Goal: Find specific page/section: Find specific page/section

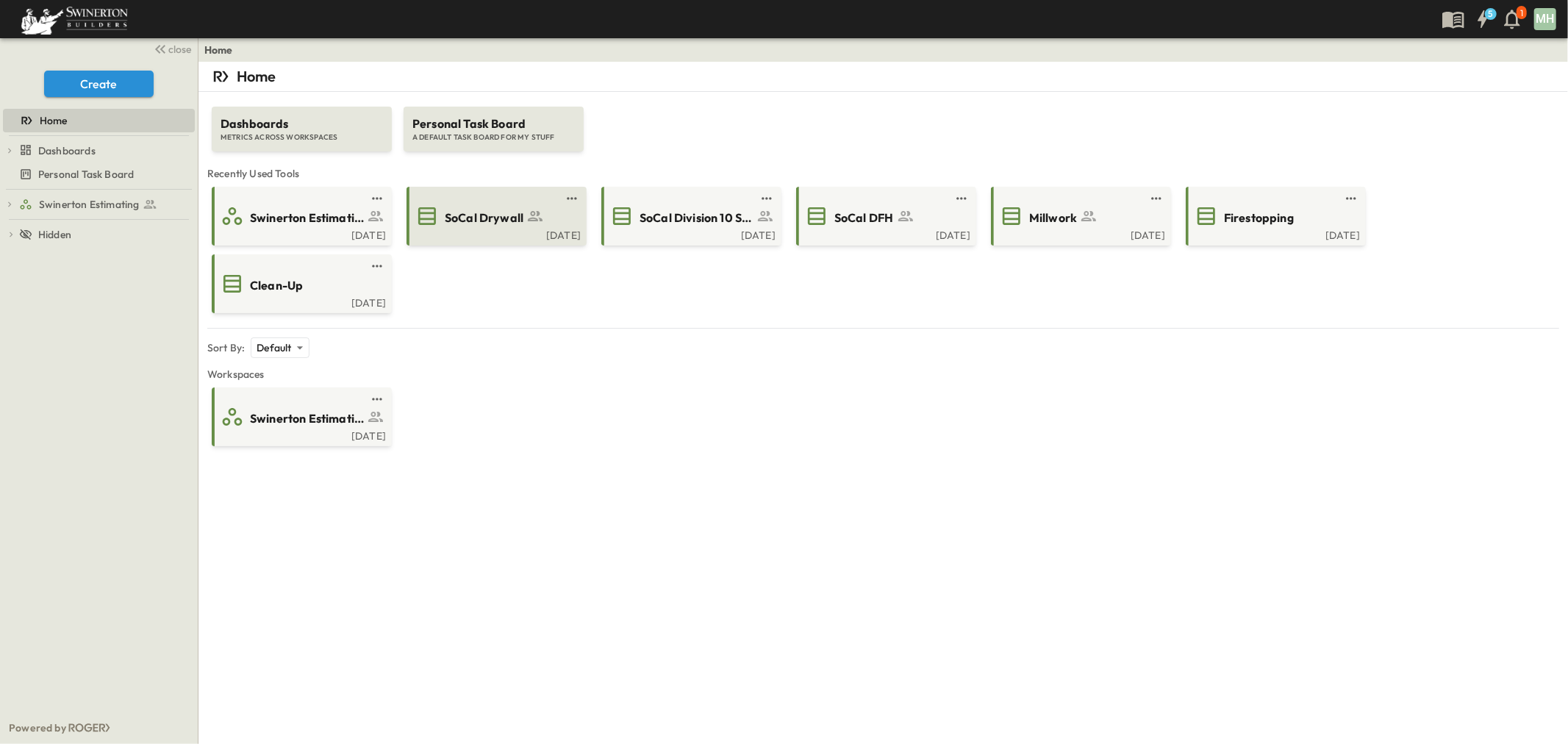
click at [480, 219] on span "SoCal Drywall" at bounding box center [484, 218] width 79 height 17
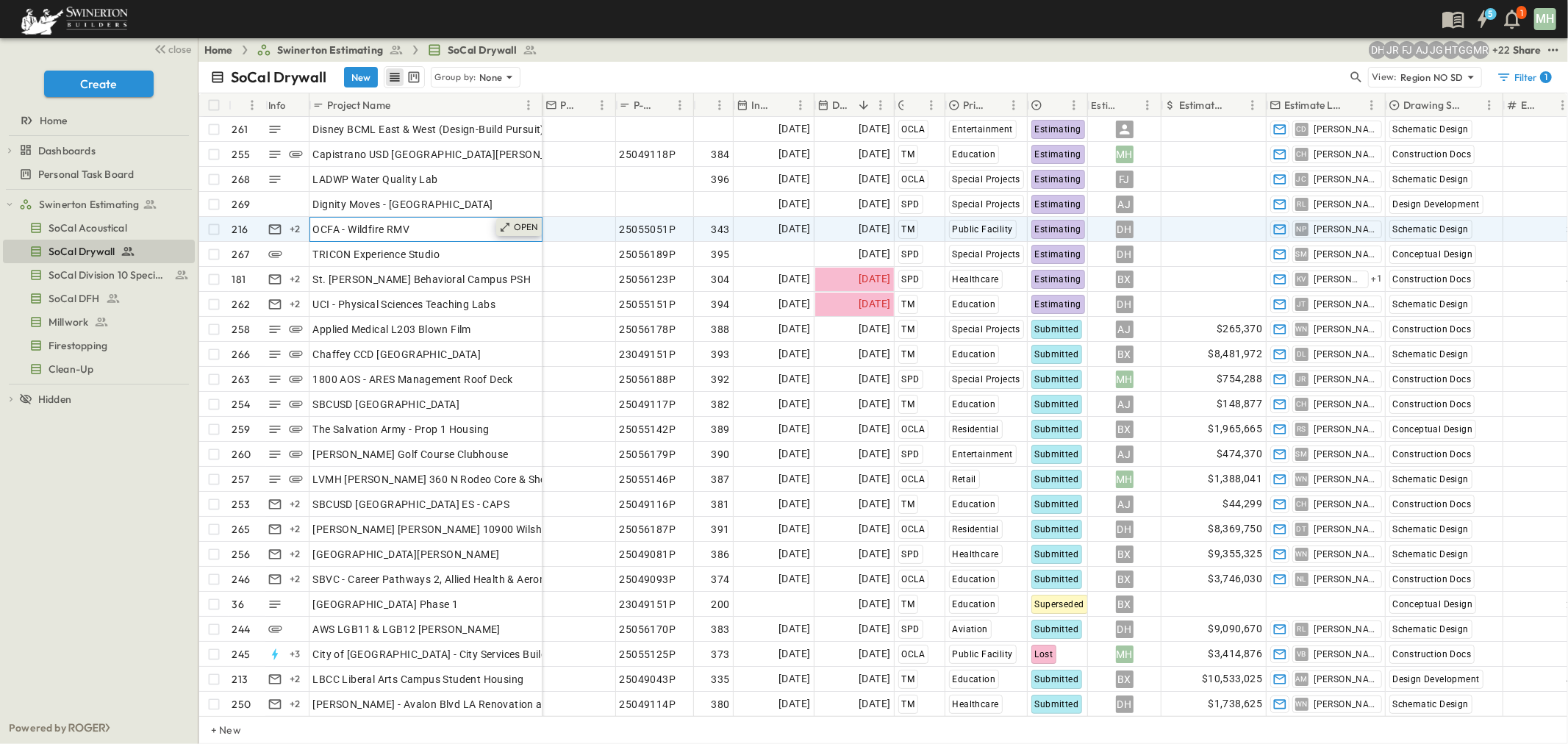
click at [531, 229] on p "OPEN" at bounding box center [526, 227] width 25 height 12
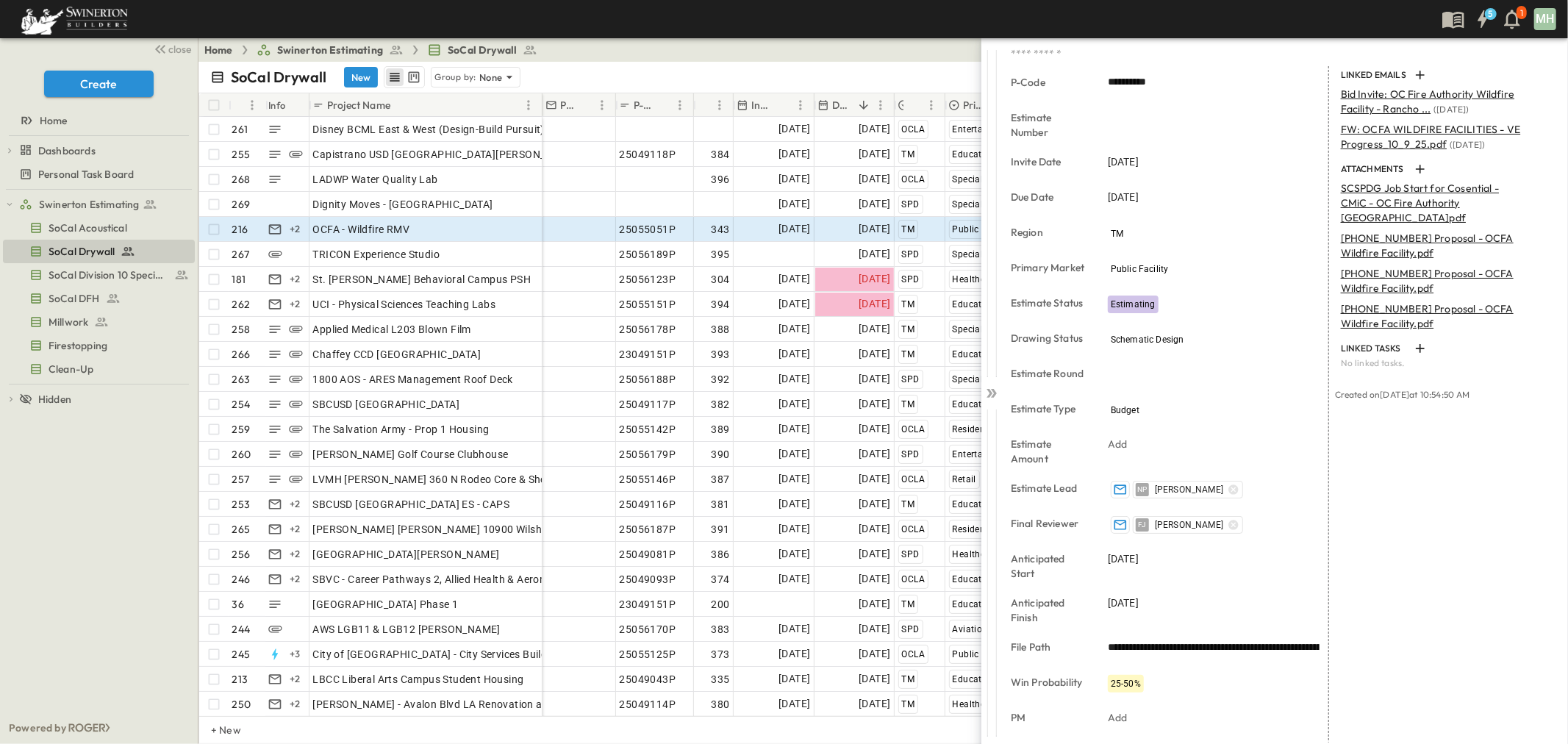
scroll to position [206, 0]
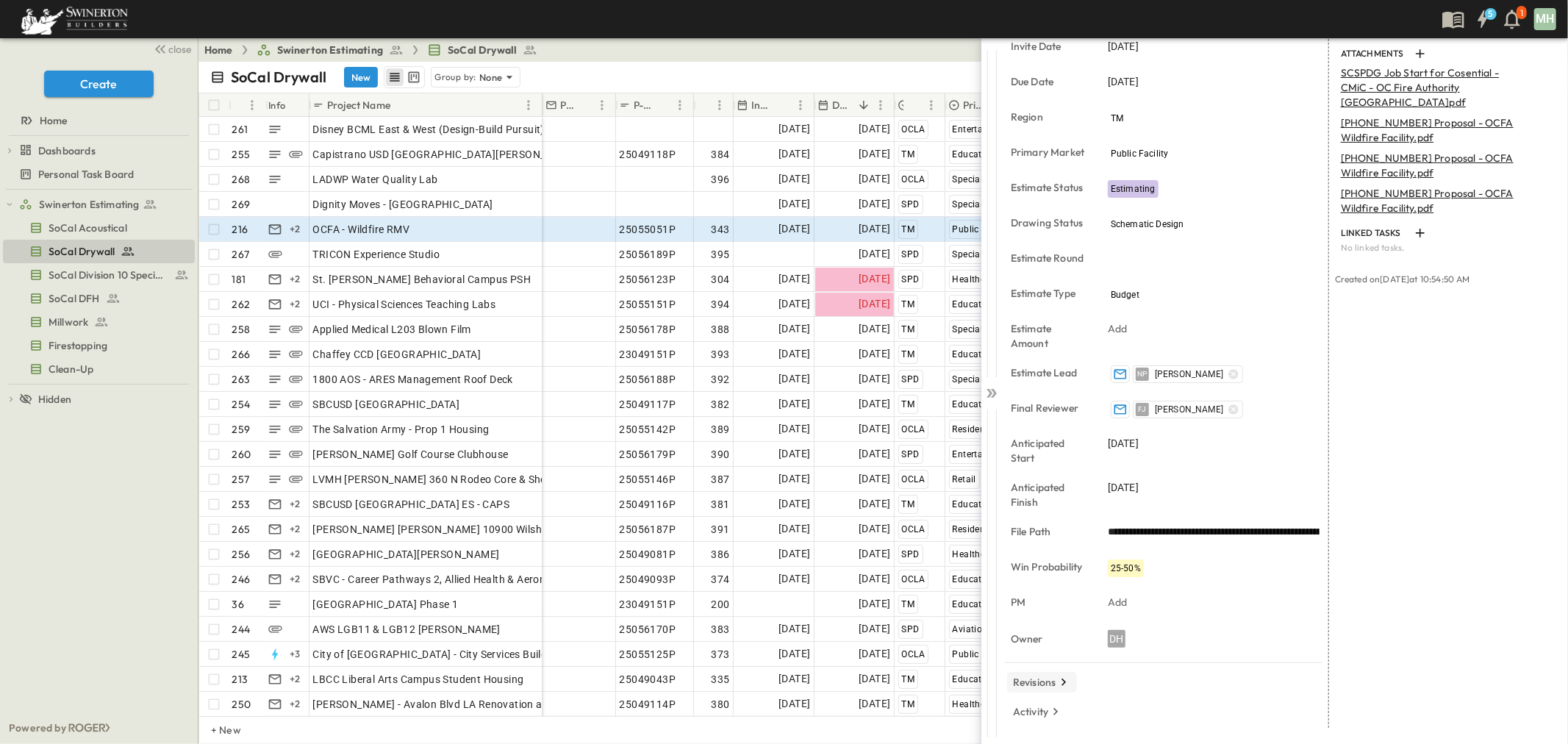
click at [1035, 678] on p "Revisions" at bounding box center [1034, 682] width 44 height 15
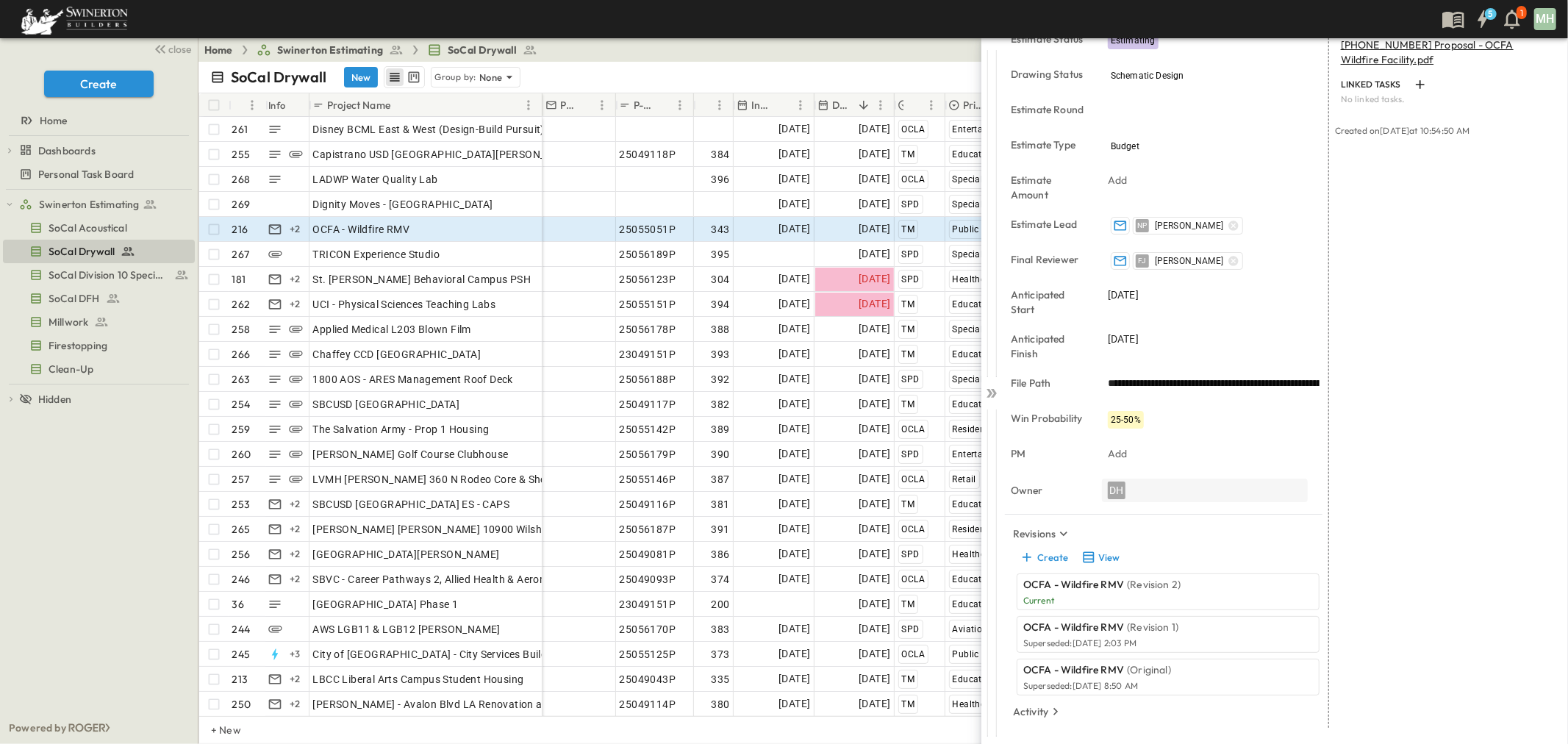
scroll to position [355, 0]
click at [988, 393] on icon at bounding box center [992, 393] width 15 height 15
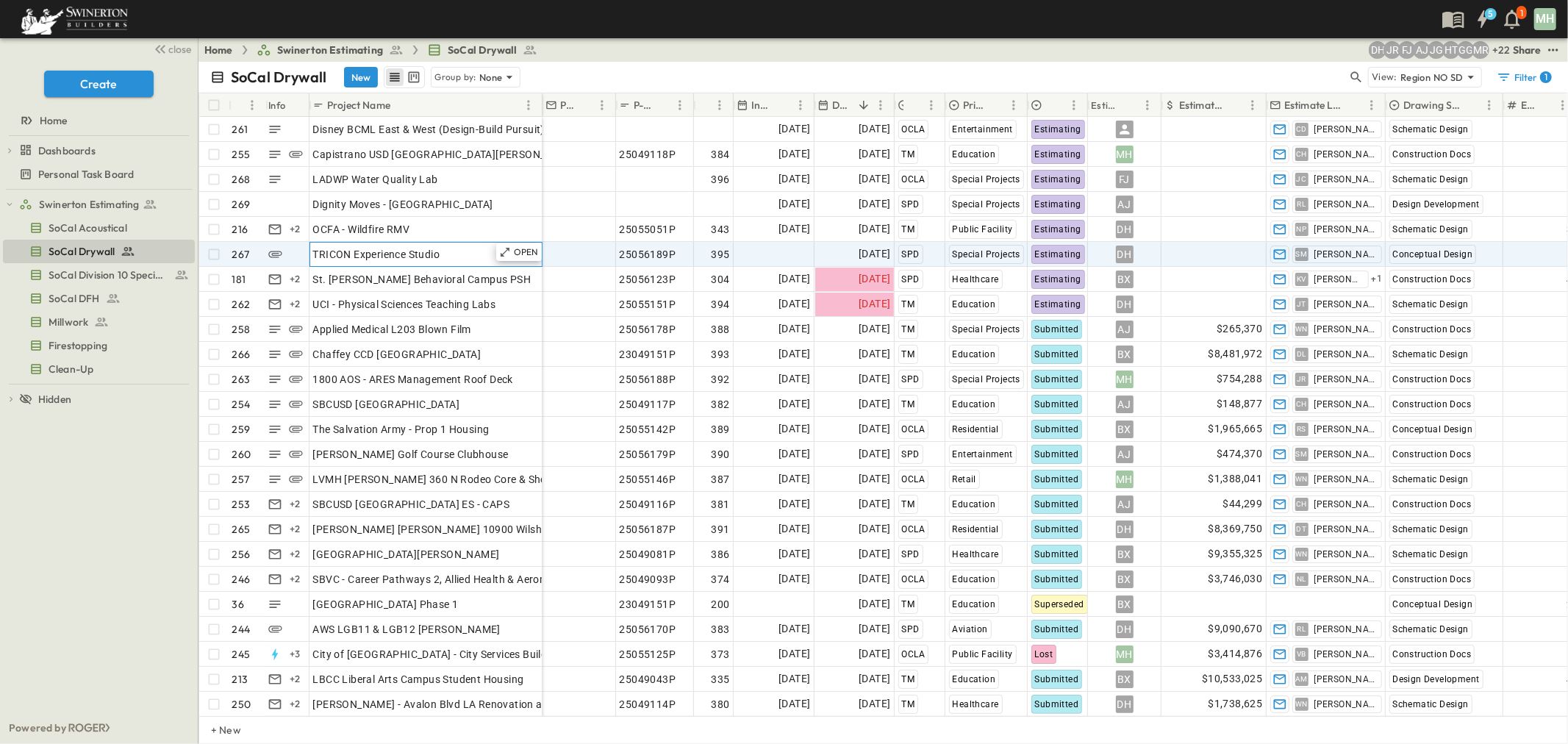
click at [347, 251] on span "TRICON Experience Studio" at bounding box center [377, 254] width 128 height 15
click at [534, 254] on p "OPEN" at bounding box center [526, 252] width 25 height 12
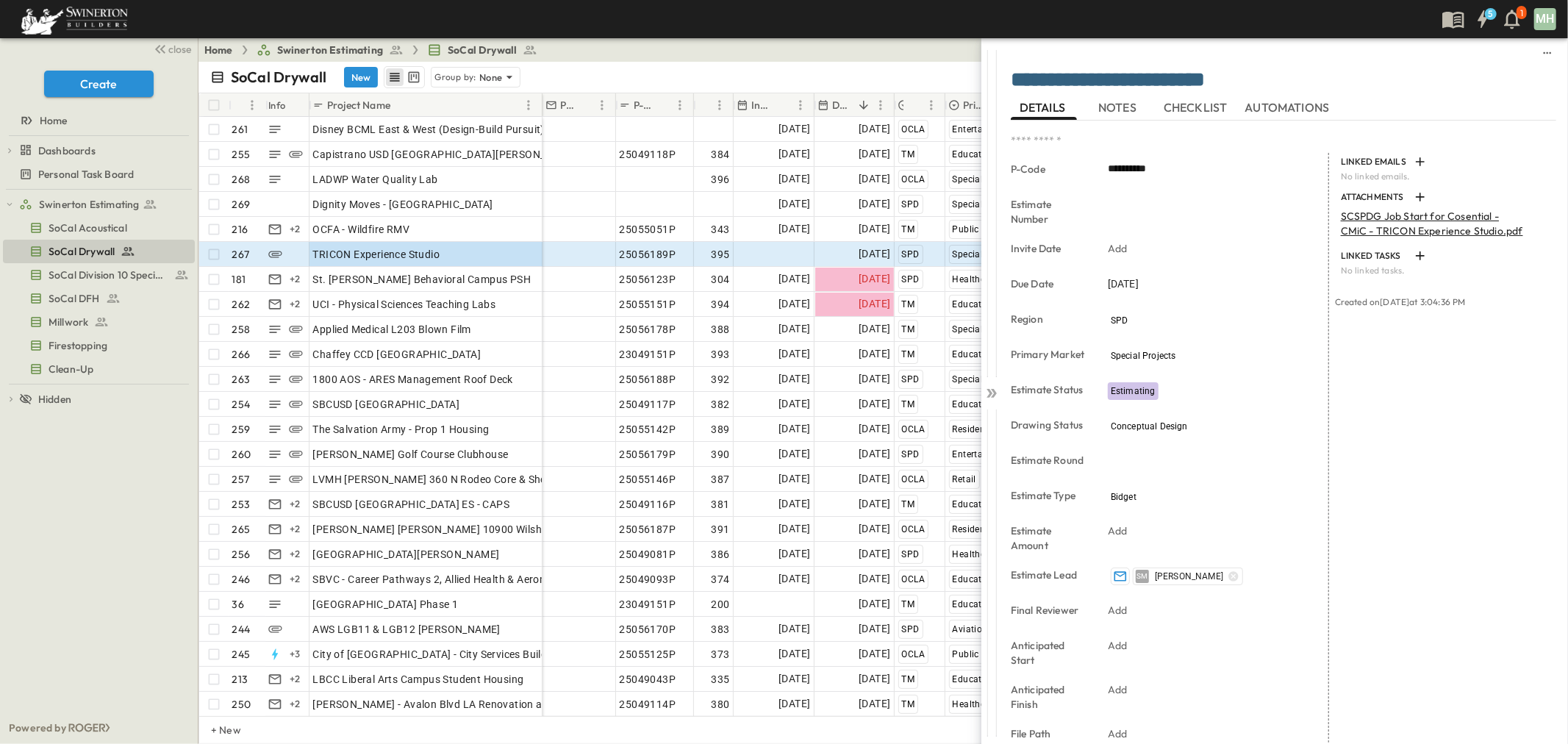
scroll to position [206, 0]
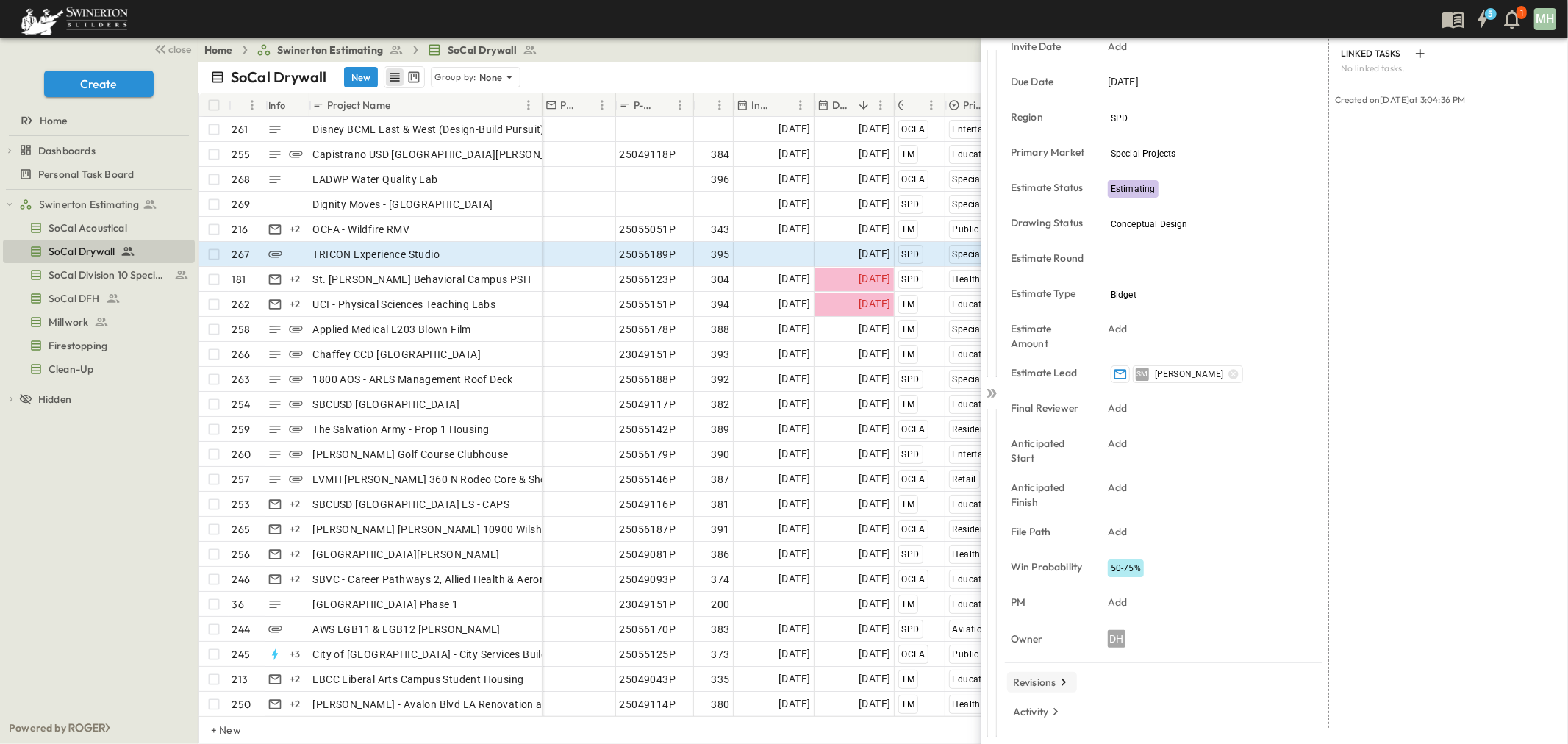
click at [1045, 685] on p "Revisions" at bounding box center [1034, 682] width 44 height 15
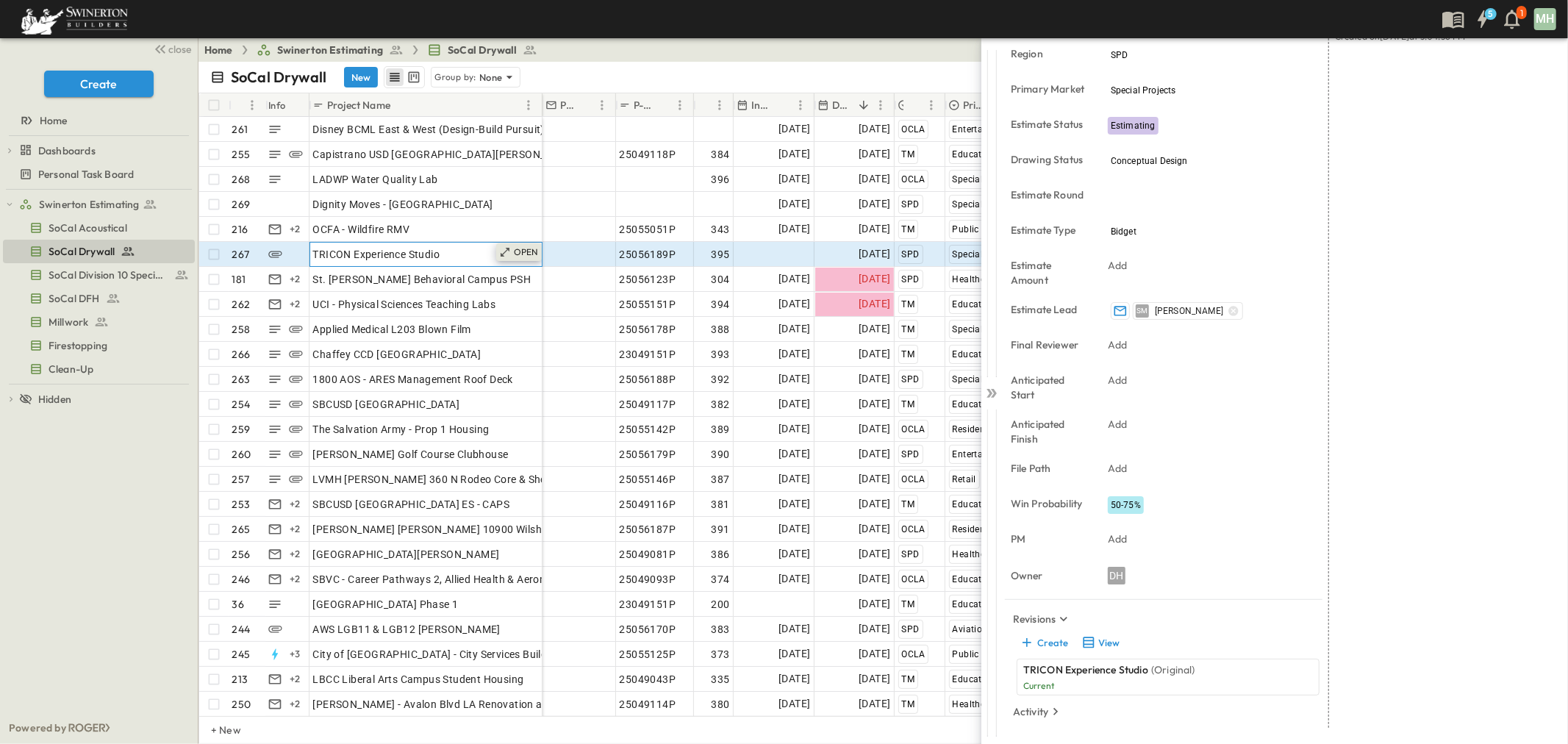
click at [524, 255] on p "OPEN" at bounding box center [526, 252] width 25 height 12
click at [994, 391] on icon at bounding box center [993, 393] width 6 height 9
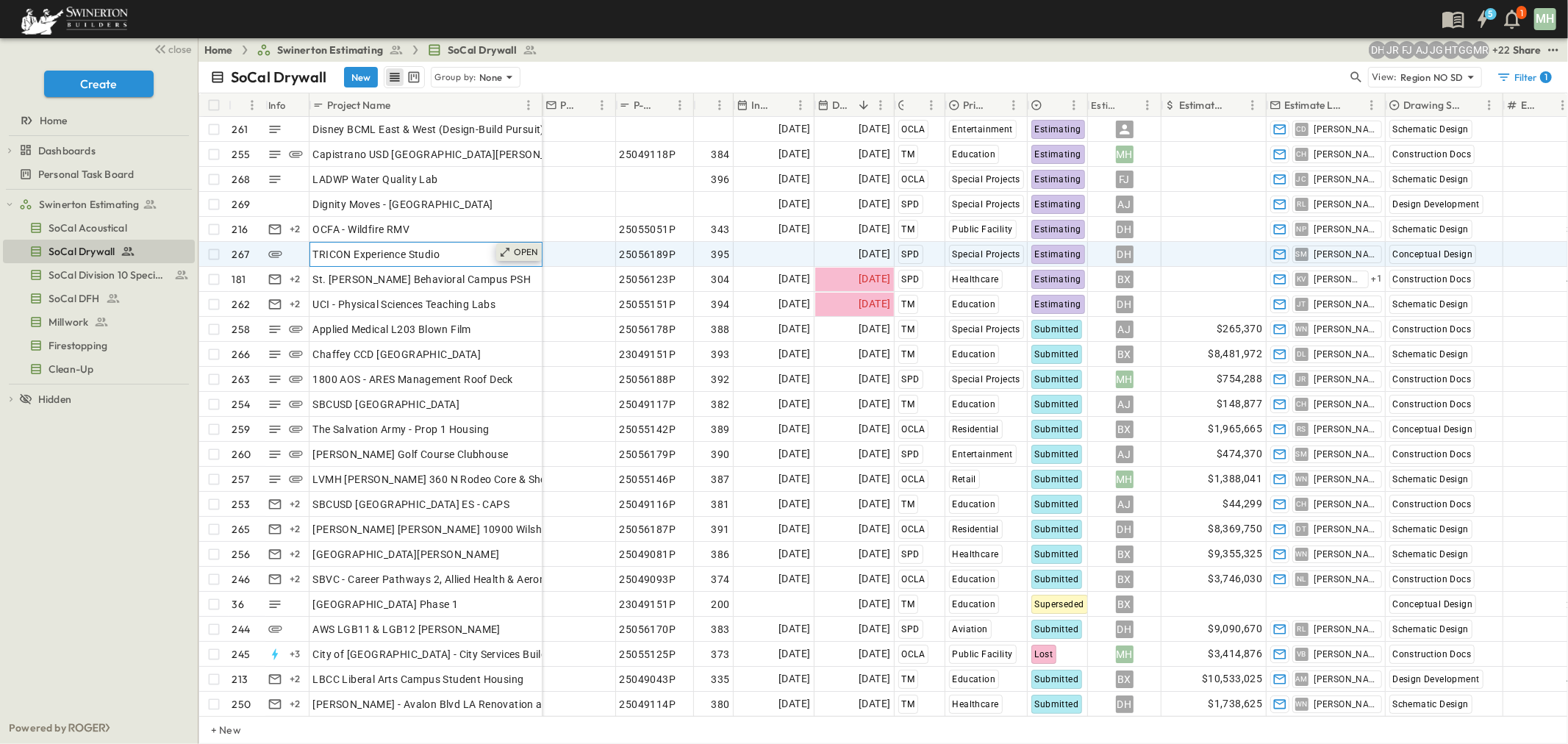
click at [514, 247] on p "OPEN" at bounding box center [526, 252] width 25 height 12
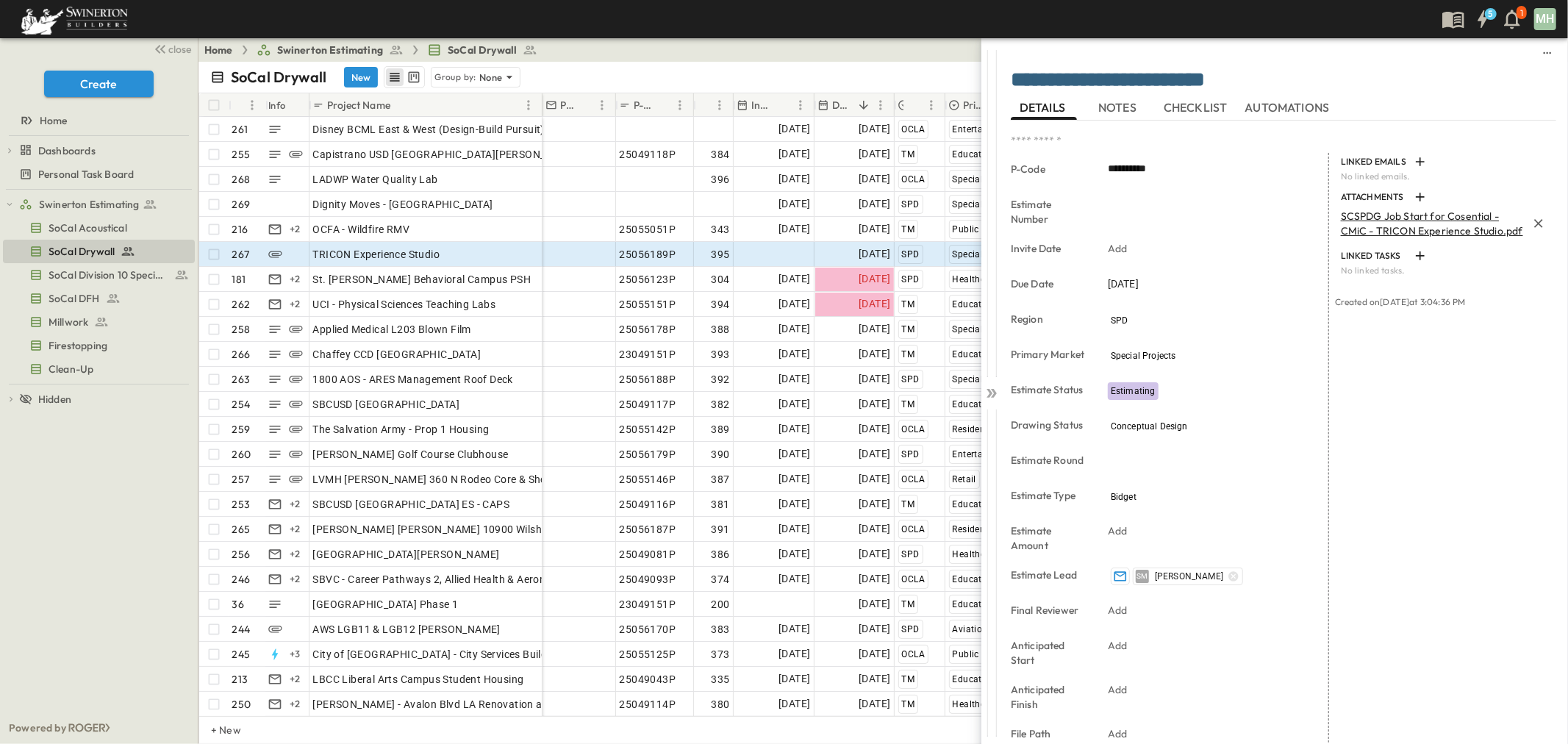
click at [1487, 232] on p "SCSPDG Job Start for Cosential - CMiC - TRICON Experience Studio.pdf" at bounding box center [1434, 223] width 186 height 29
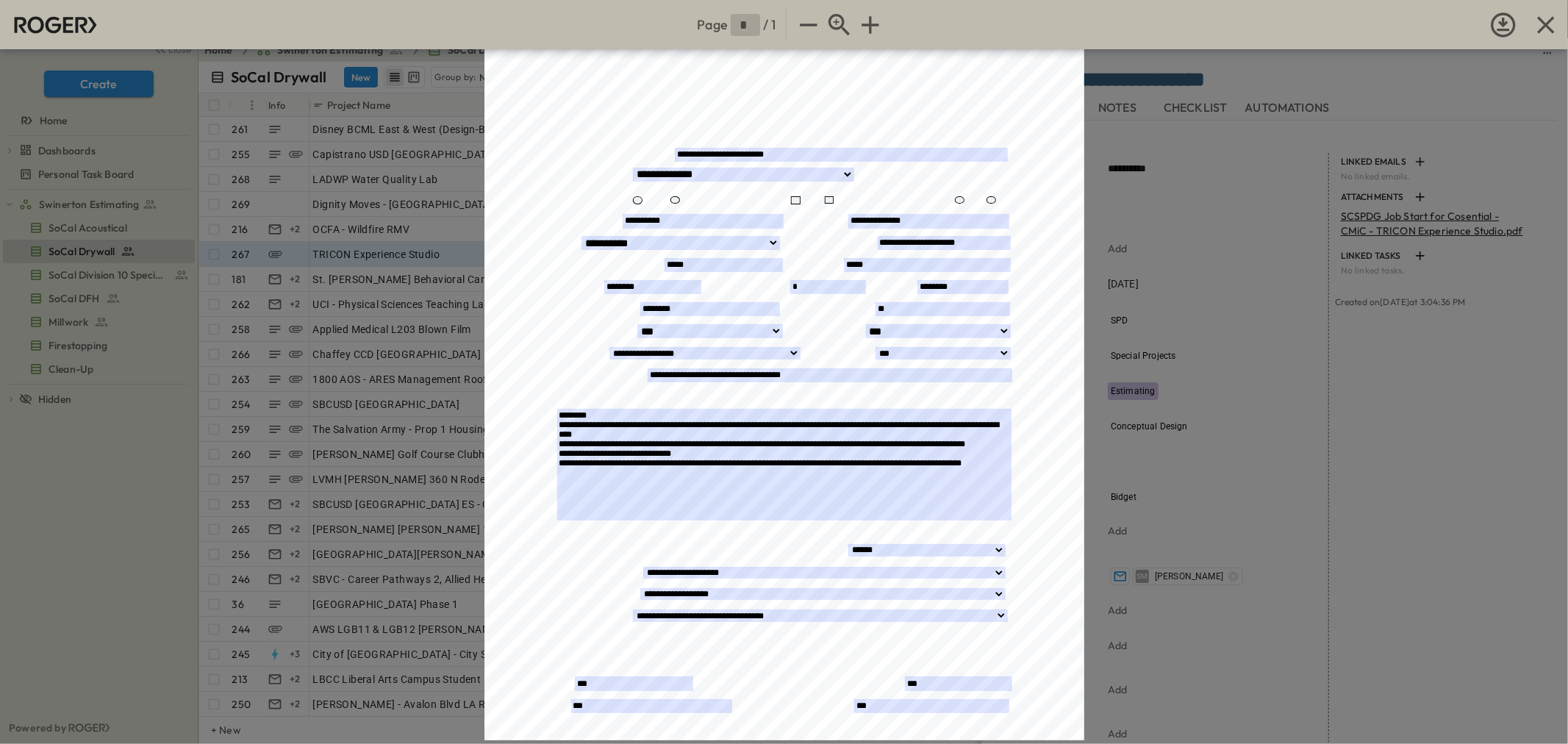
click at [1348, 379] on div "Page * / 1 Self-Perform Job Start Form Opportunity/Project Name:_______________…" at bounding box center [784, 372] width 1568 height 744
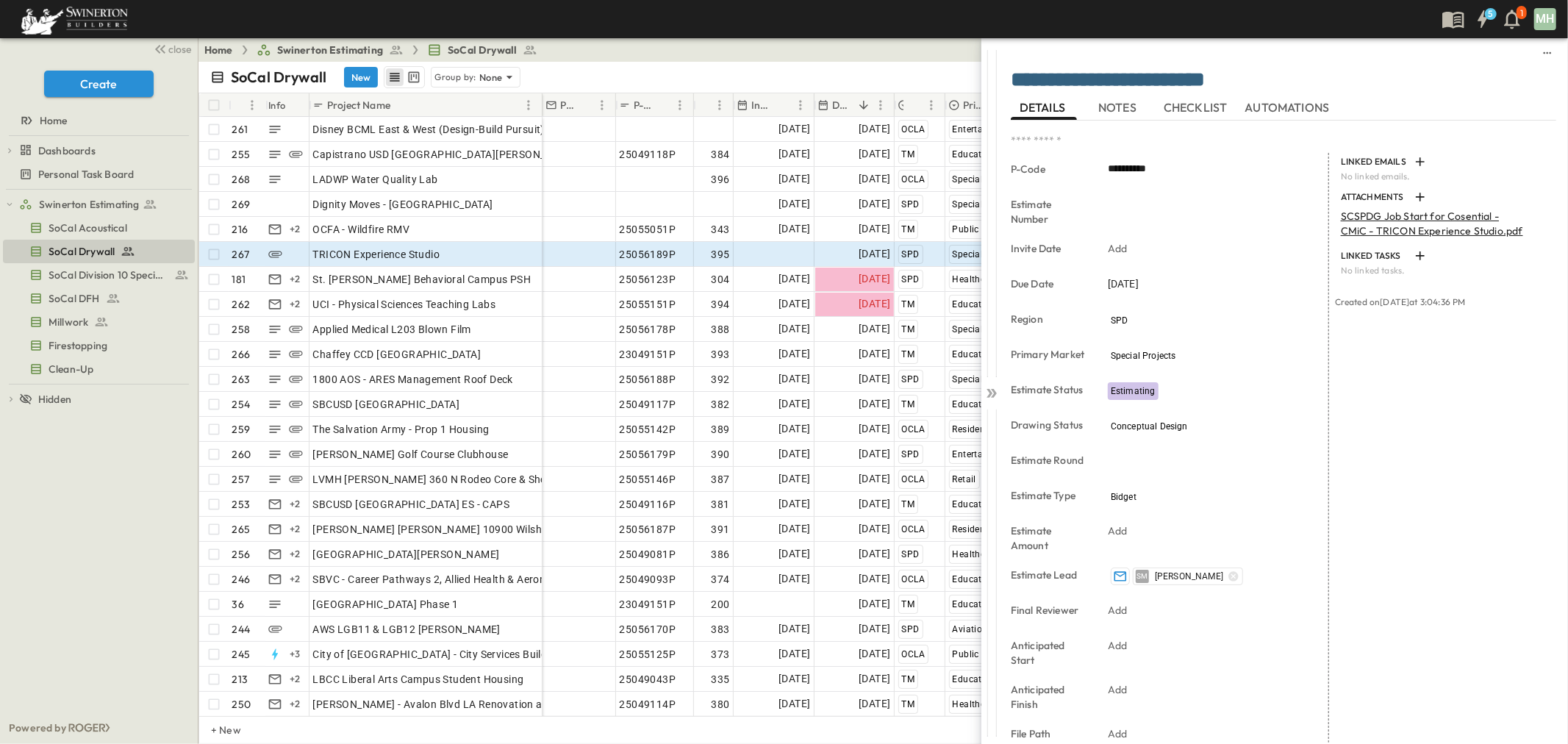
click at [176, 47] on span "close" at bounding box center [180, 49] width 23 height 15
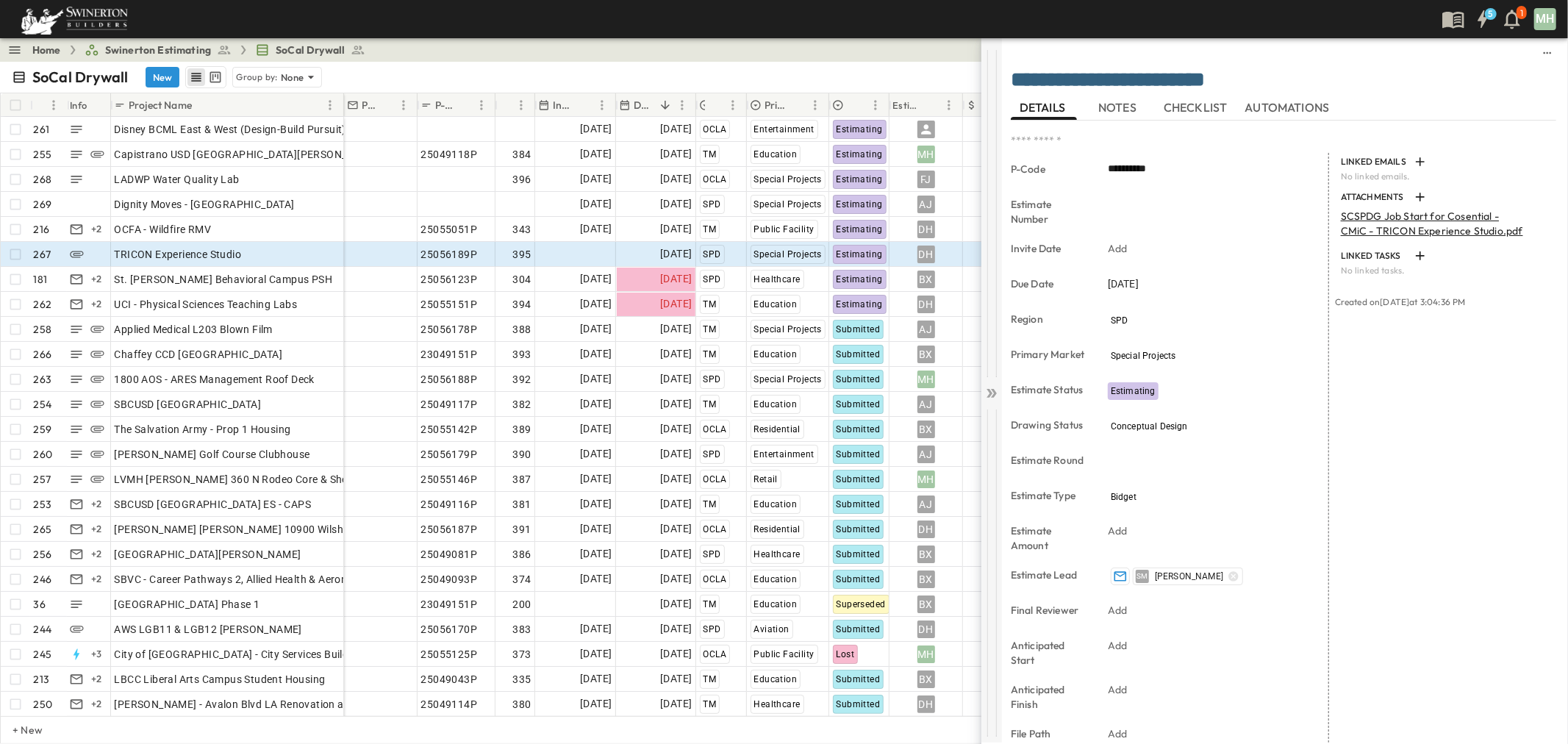
click at [996, 392] on icon at bounding box center [992, 393] width 15 height 15
